Goal: Task Accomplishment & Management: Manage account settings

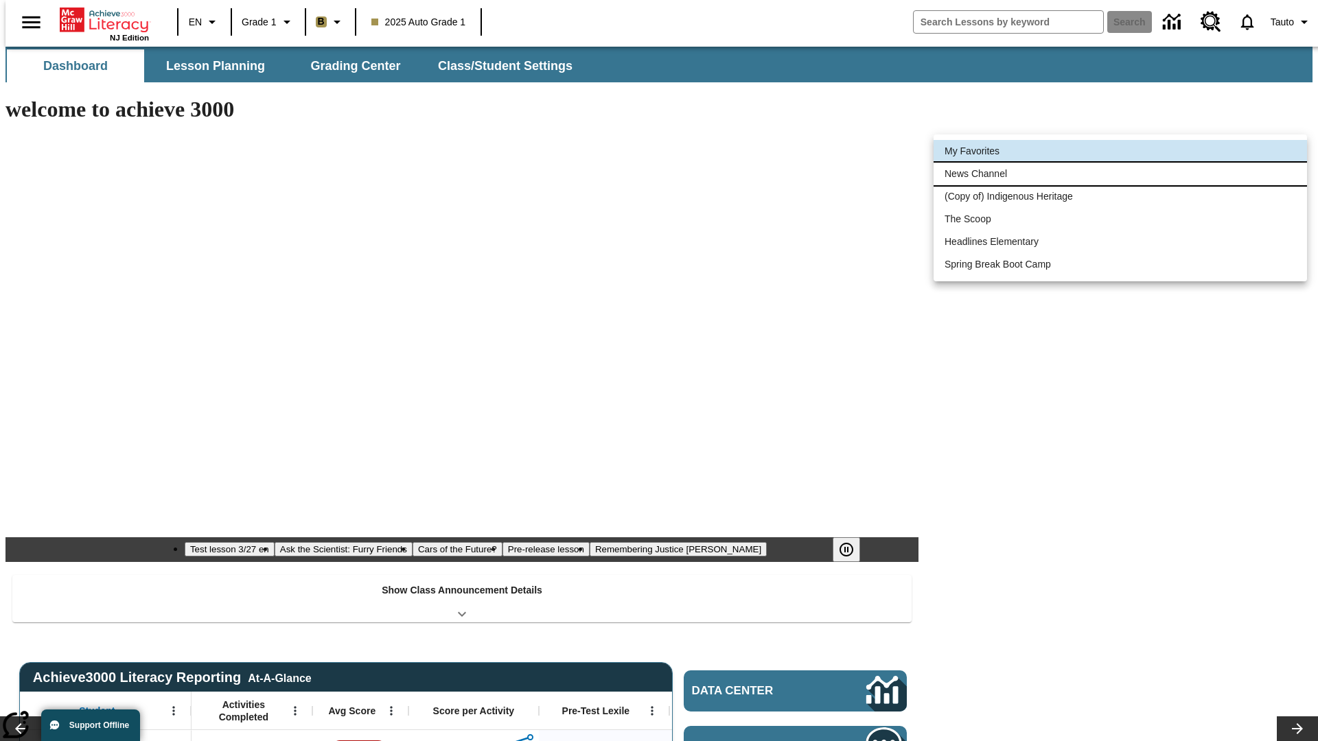
click at [1120, 174] on li "News Channel" at bounding box center [1120, 174] width 373 height 23
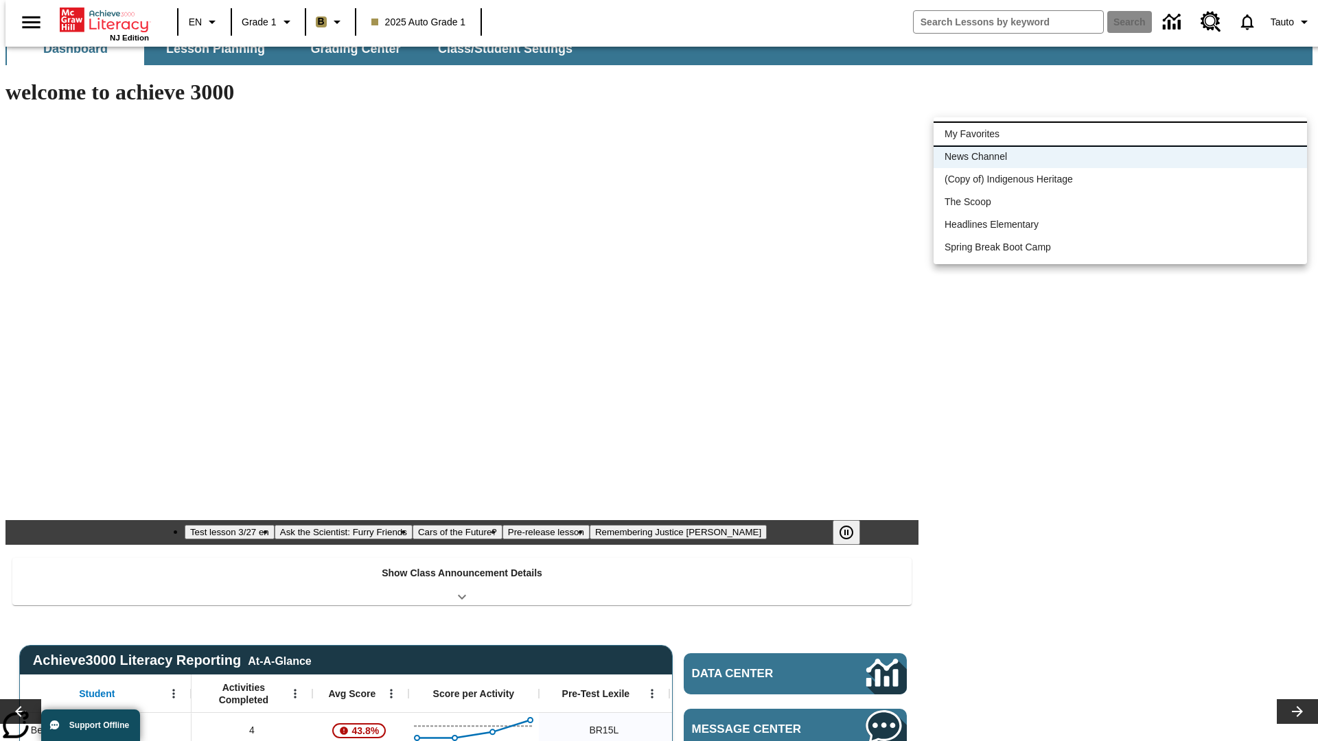
click at [1120, 134] on li "My Favorites" at bounding box center [1120, 134] width 373 height 23
type input "-1"
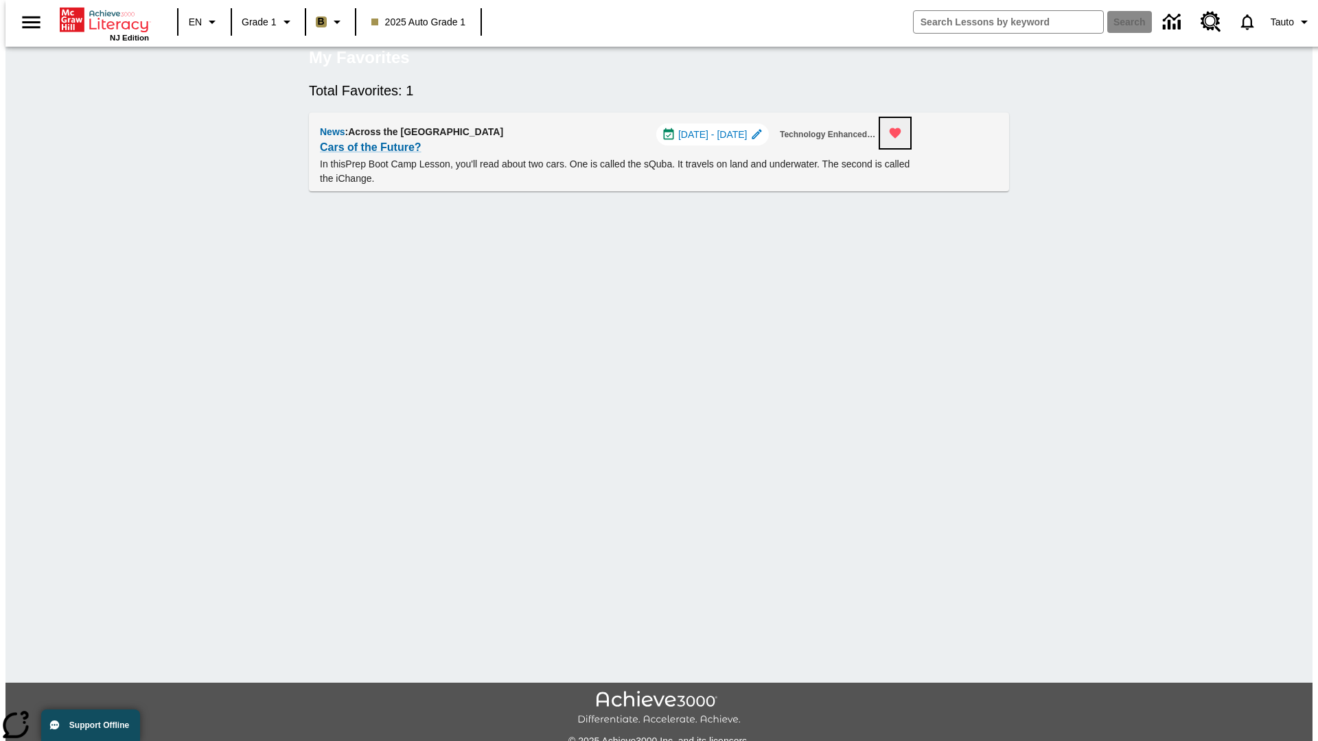
click at [901, 139] on icon "Remove from Favorites" at bounding box center [896, 133] width 12 height 10
